Goal: Check status

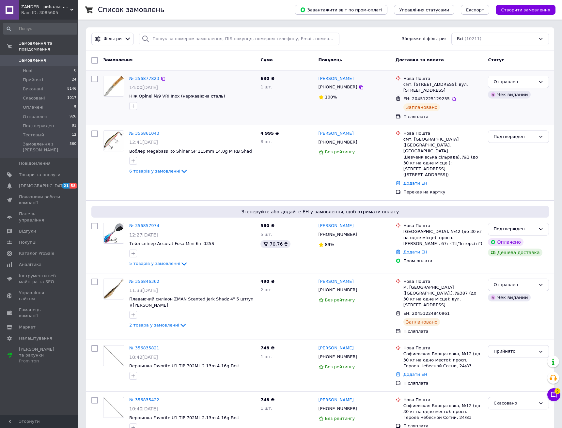
click at [255, 77] on div "№ 356877823" at bounding box center [192, 79] width 127 height 8
click at [224, 39] on input "search" at bounding box center [239, 39] width 200 height 13
paste input "[PERSON_NAME] [PHONE_NUMBER]"
type input "[PERSON_NAME] [PHONE_NUMBER]"
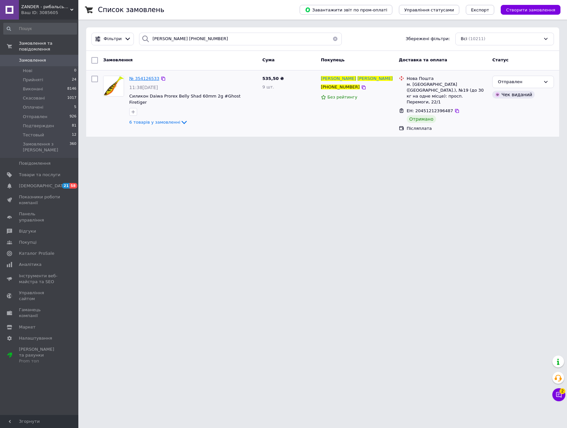
click at [147, 76] on span "№ 354126533" at bounding box center [144, 78] width 30 height 5
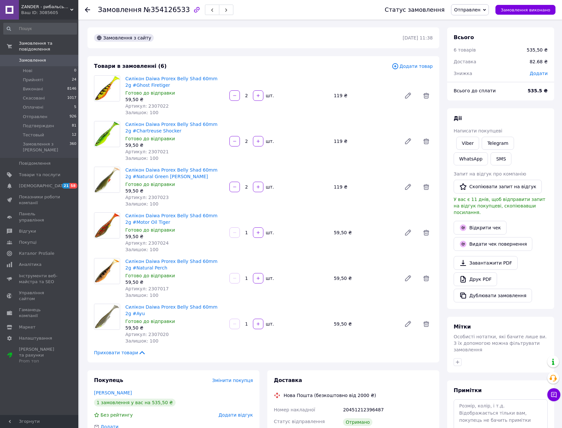
click at [90, 191] on div "Товари в замовленні (6) Додати товар Силікон Daiwa Prorex Belly Shad 60mm 2g #G…" at bounding box center [263, 209] width 352 height 307
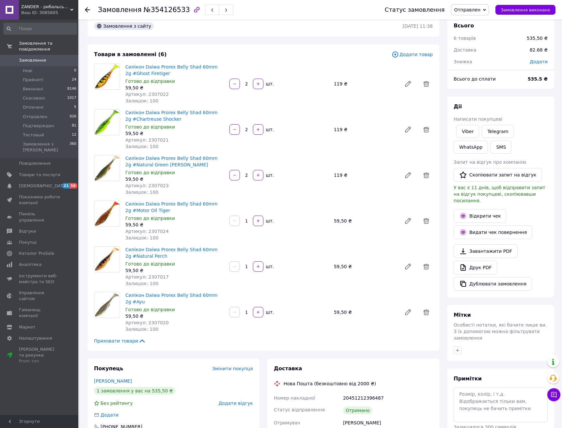
scroll to position [8, 0]
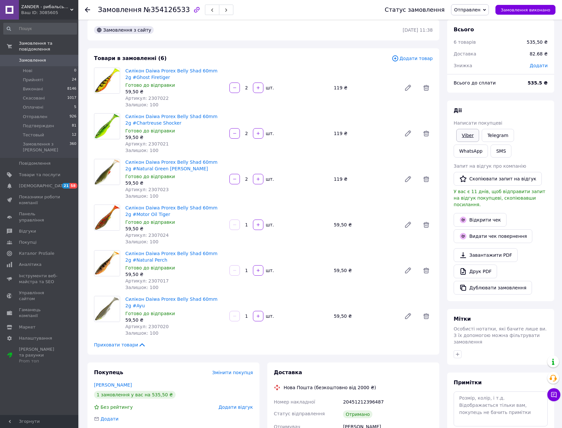
click at [473, 139] on link "Viber" at bounding box center [467, 135] width 23 height 13
click at [245, 204] on div "Силікон Daiwa Prorex Belly Shad 60mm 2g #Motor Oil Tiger Готово до відправки 59…" at bounding box center [279, 224] width 313 height 43
